Goal: Find specific page/section: Find specific page/section

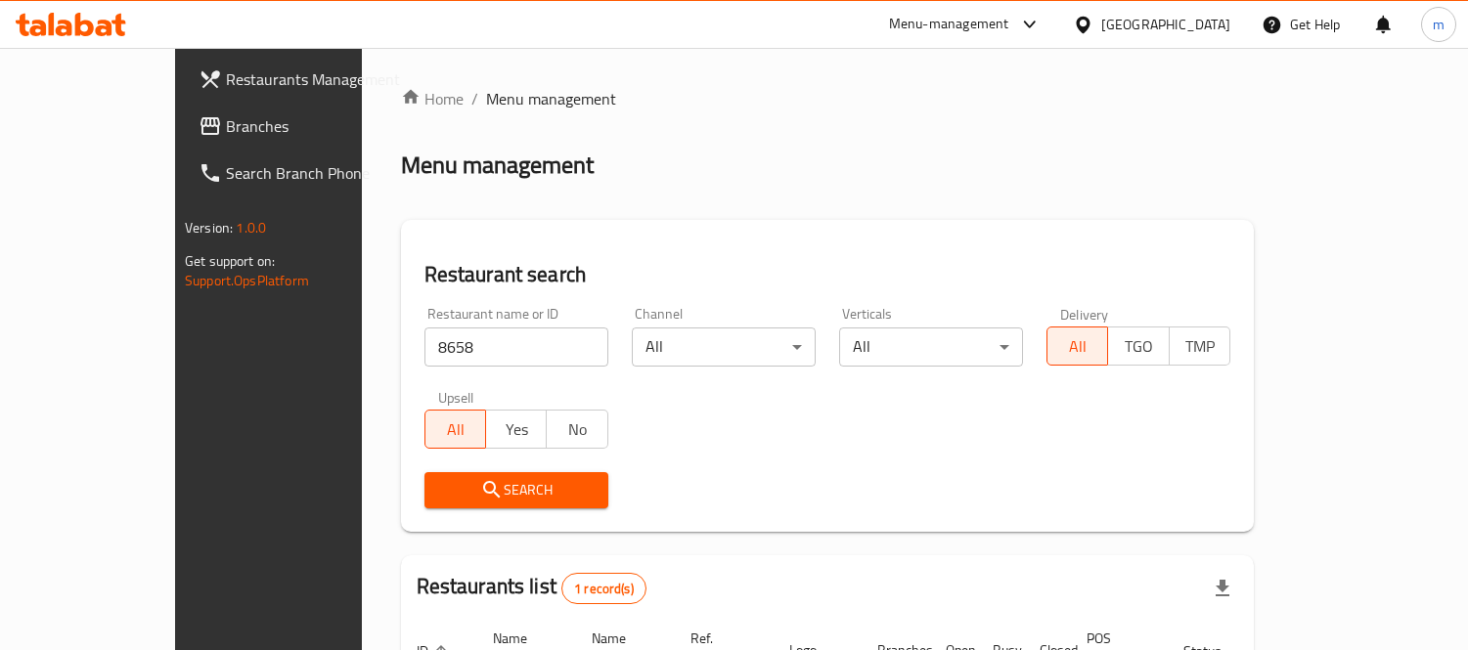
scroll to position [183, 0]
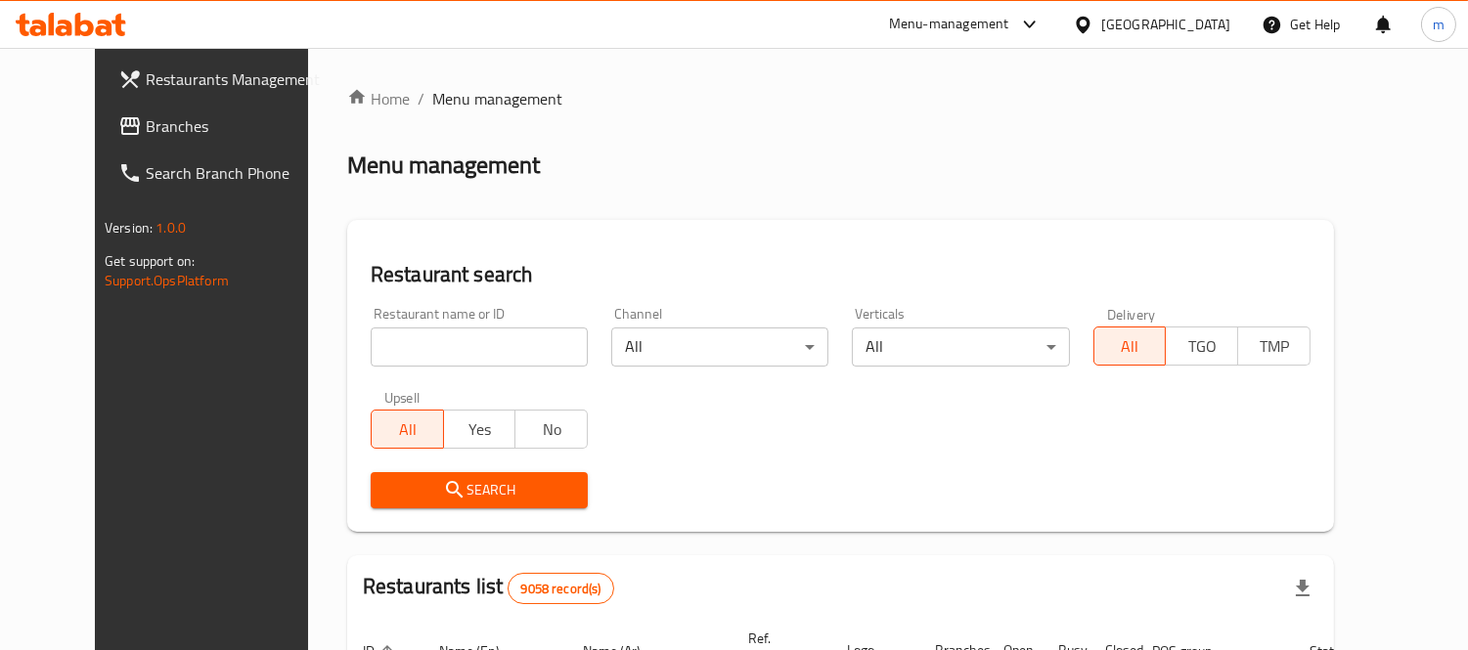
click at [1210, 18] on div "[GEOGRAPHIC_DATA]" at bounding box center [1165, 25] width 129 height 22
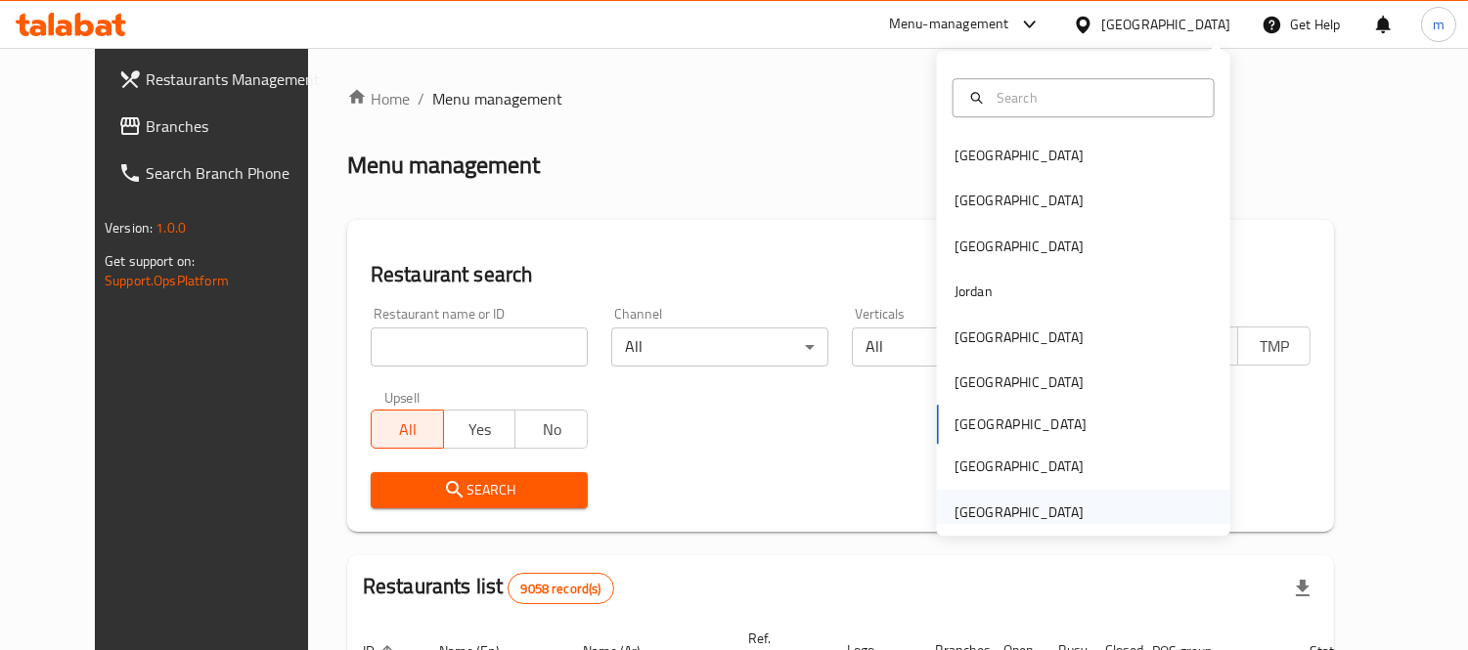
click at [1074, 512] on div "United Arab Emirates" at bounding box center [1019, 512] width 160 height 45
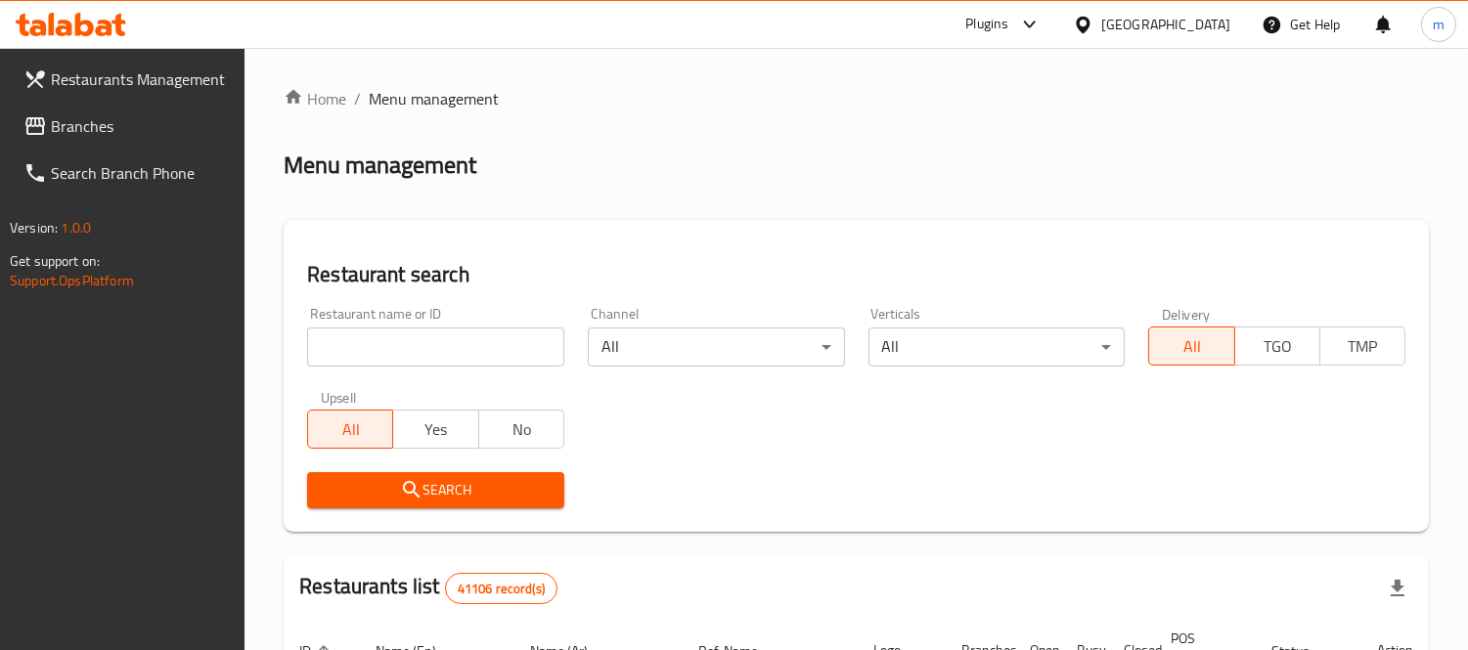
click at [100, 134] on span "Branches" at bounding box center [140, 125] width 179 height 23
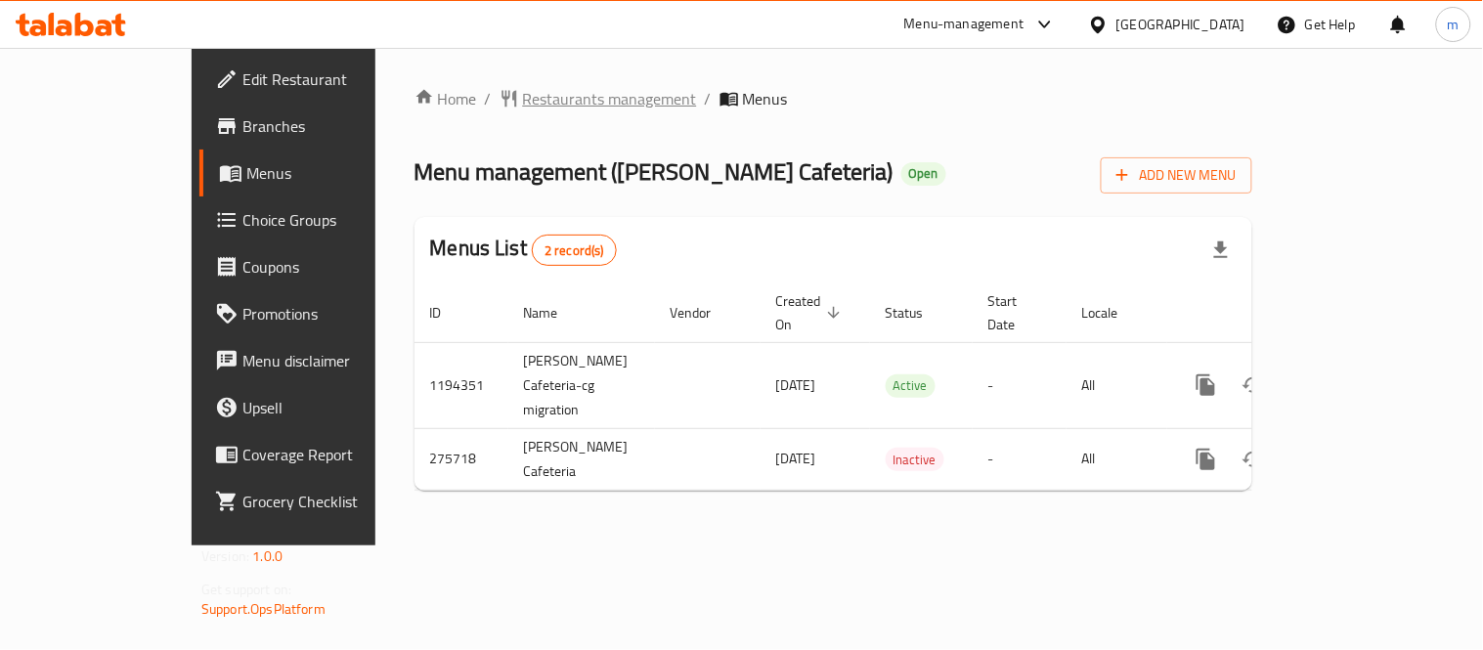
click at [523, 105] on span "Restaurants management" at bounding box center [610, 98] width 174 height 23
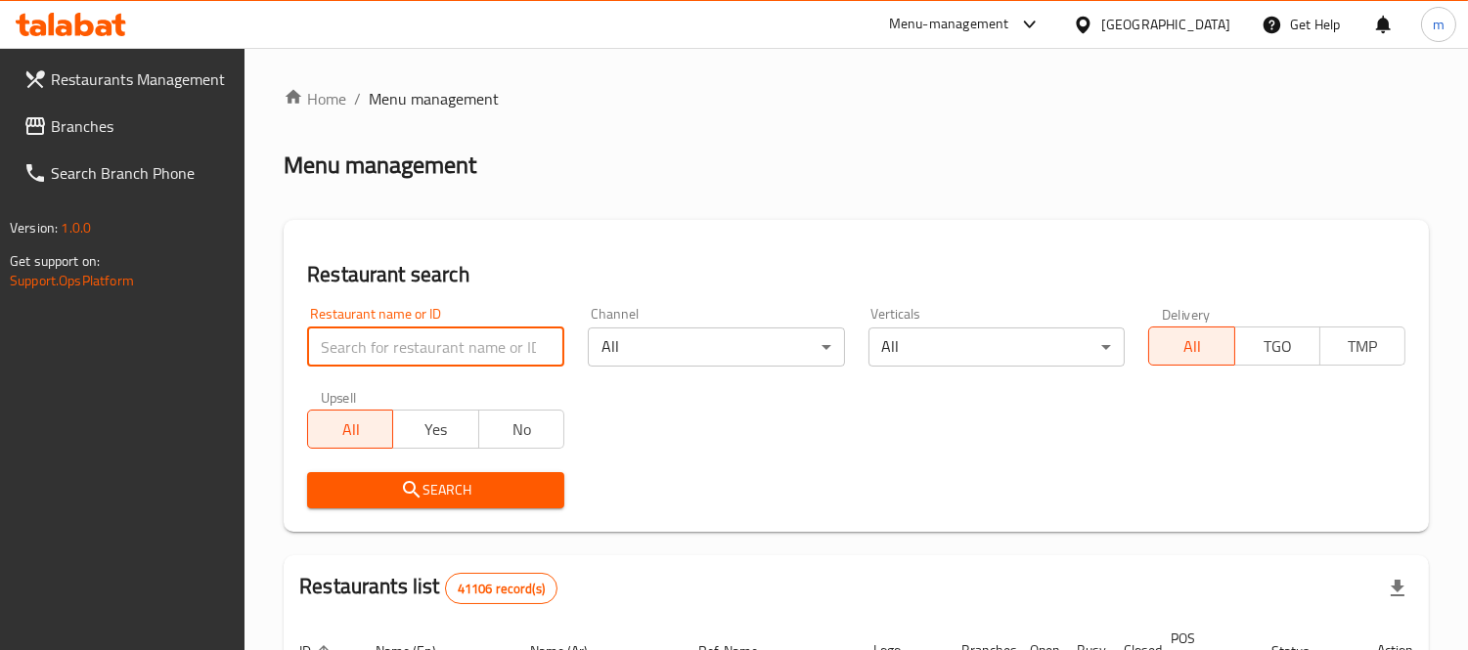
click at [476, 342] on input "search" at bounding box center [435, 347] width 257 height 39
paste input "627984"
type input "627984"
click button "Search" at bounding box center [435, 490] width 257 height 36
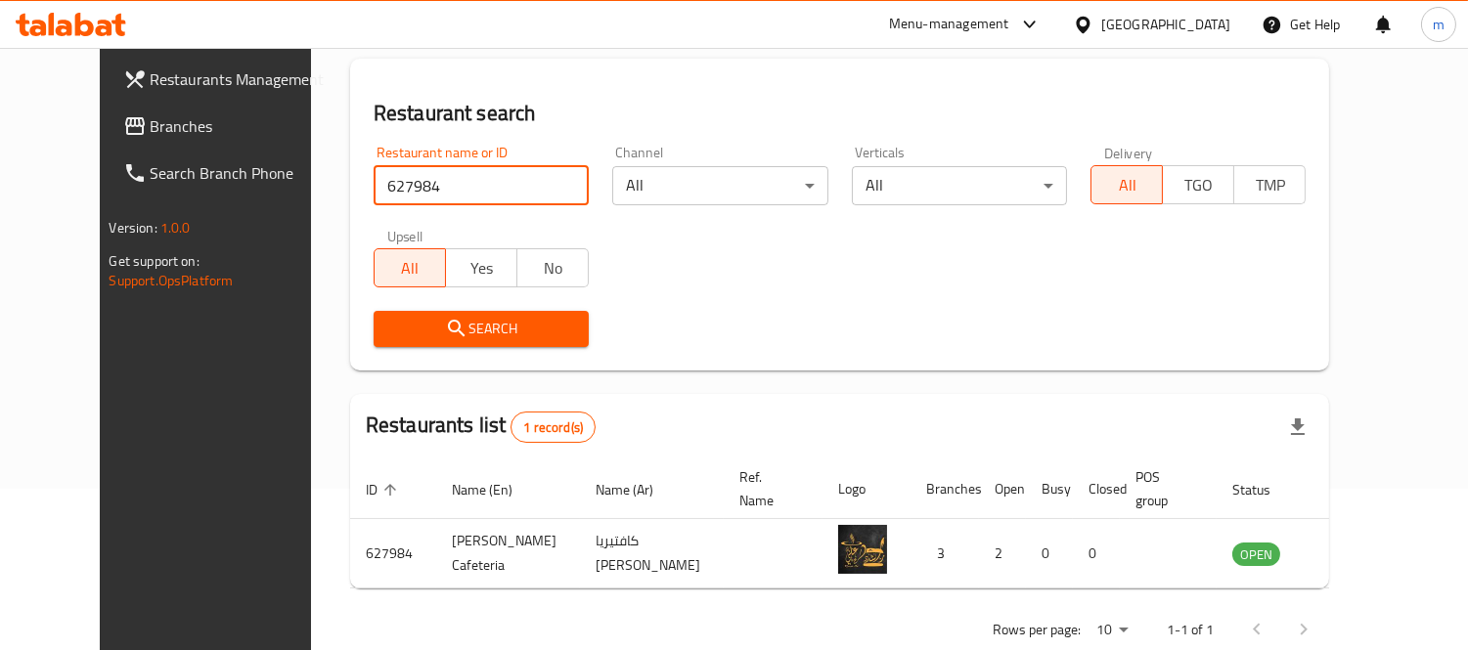
scroll to position [183, 0]
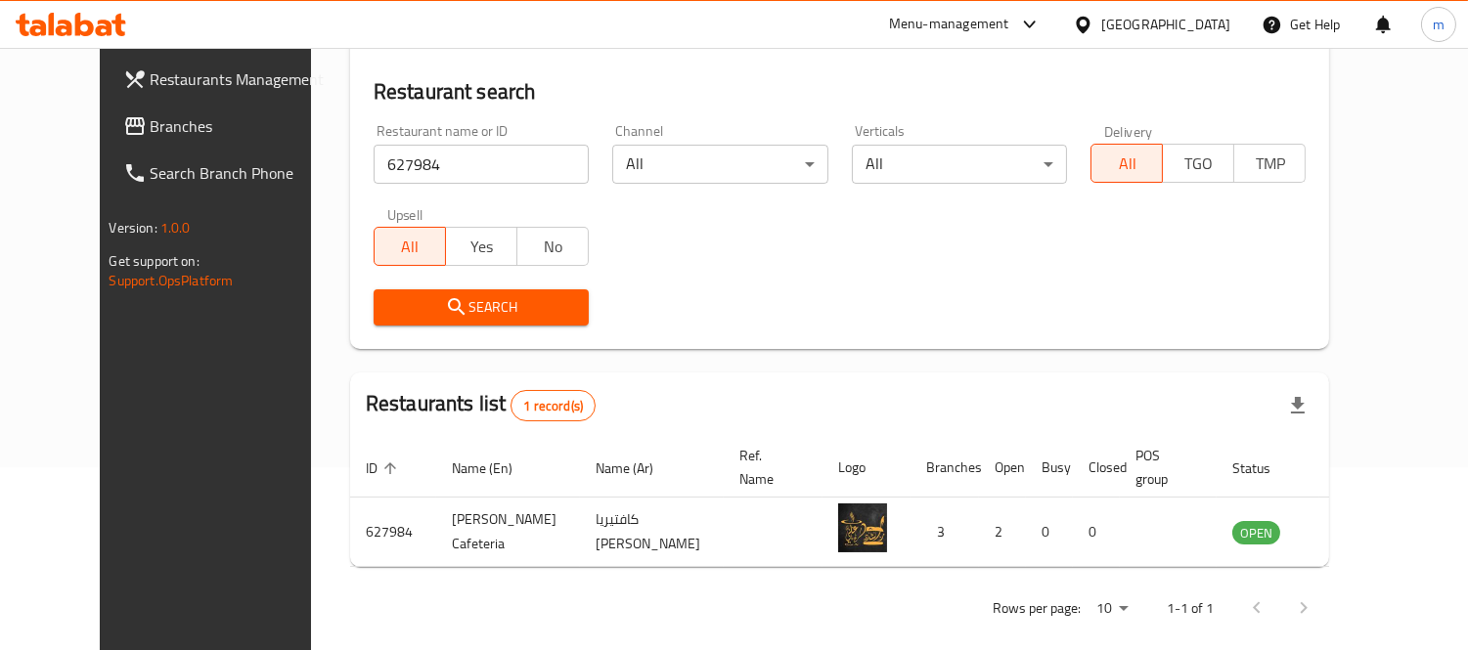
drag, startPoint x: 61, startPoint y: 118, endPoint x: 812, endPoint y: 342, distance: 783.6
click at [151, 118] on span "Branches" at bounding box center [240, 125] width 179 height 23
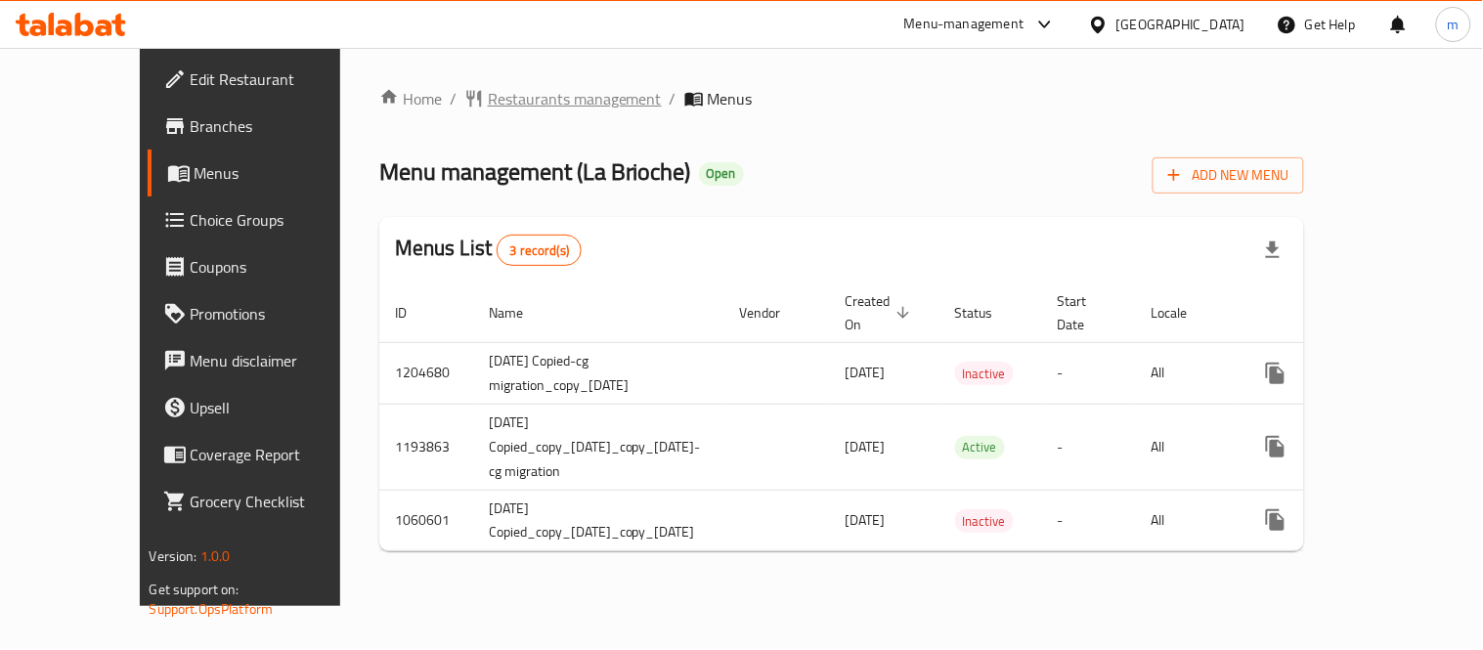
click at [492, 89] on span "Restaurants management" at bounding box center [575, 98] width 174 height 23
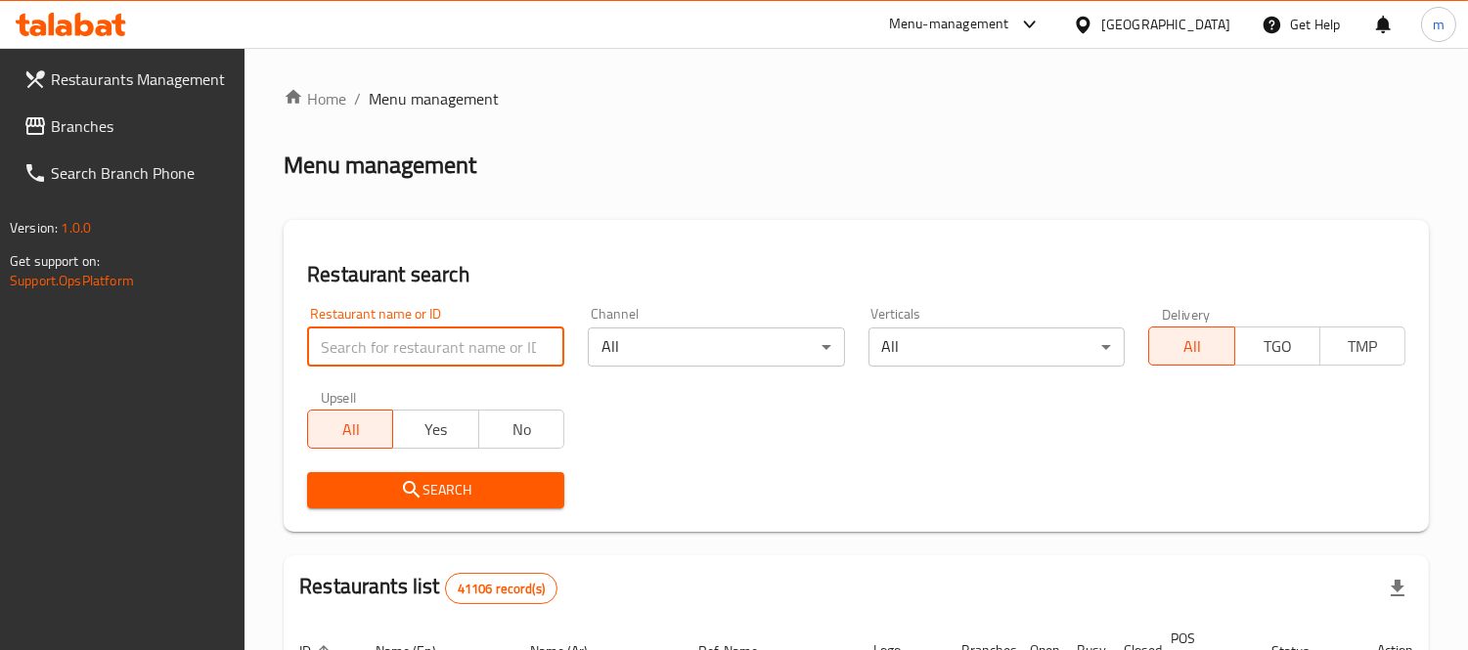
click at [475, 346] on input "search" at bounding box center [435, 347] width 257 height 39
paste input "8819"
type input "8819"
